Goal: Obtain resource: Download file/media

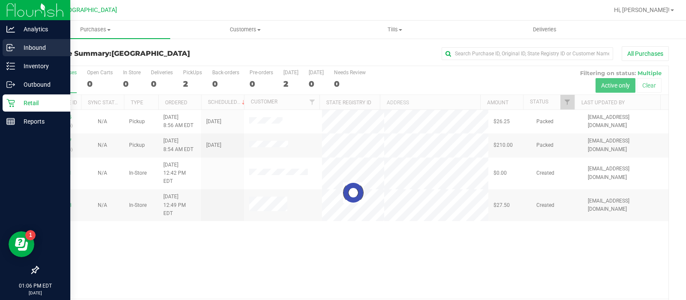
click at [42, 46] on p "Inbound" at bounding box center [40, 47] width 51 height 10
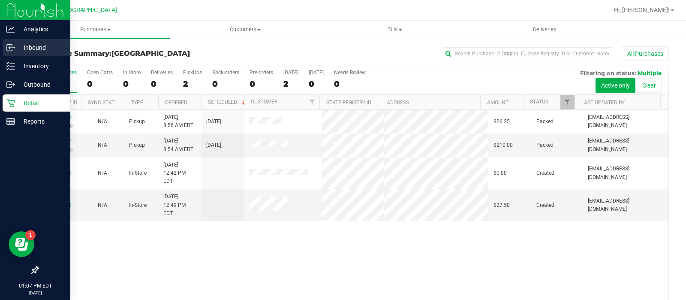
click at [24, 42] on p "Inbound" at bounding box center [40, 47] width 51 height 10
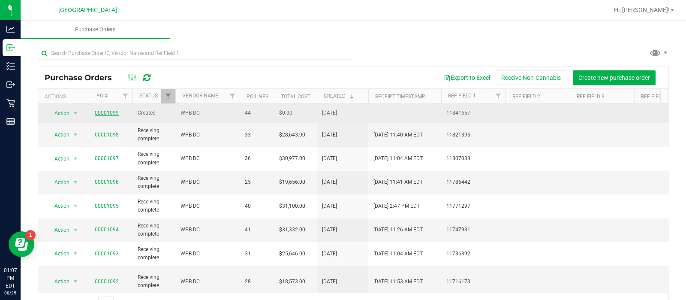
click at [101, 110] on link "00001099" at bounding box center [107, 113] width 24 height 6
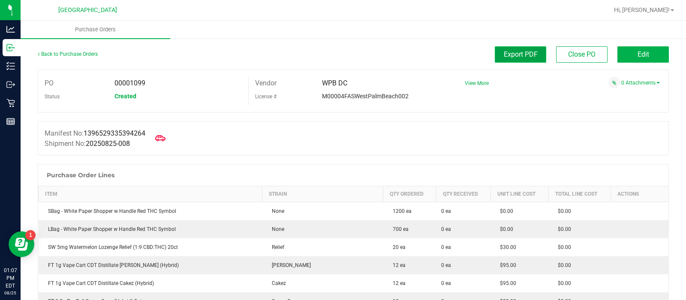
click at [527, 56] on span "Export PDF" at bounding box center [521, 54] width 34 height 8
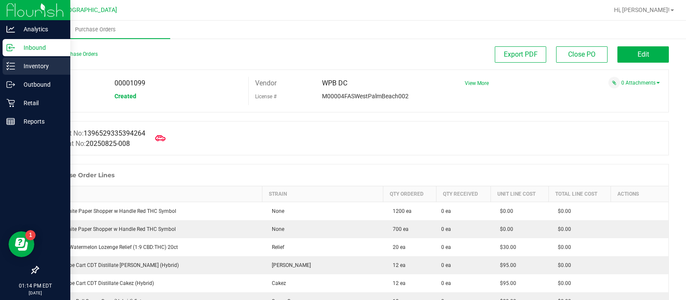
click at [18, 66] on p "Inventory" at bounding box center [40, 66] width 51 height 10
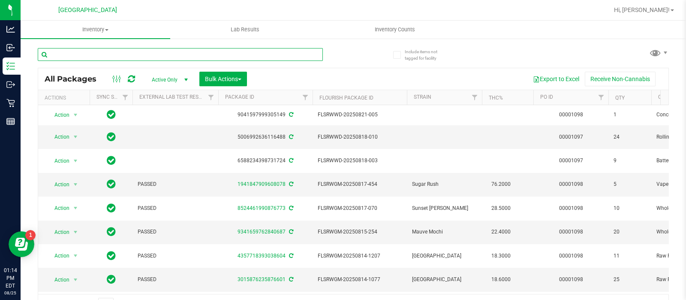
click at [128, 51] on input "text" at bounding box center [180, 54] width 285 height 13
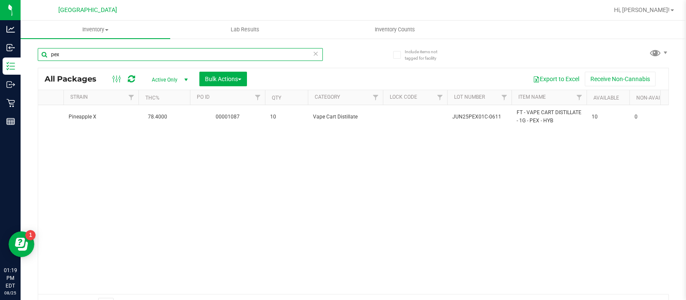
type input "pex"
